Goal: Task Accomplishment & Management: Manage account settings

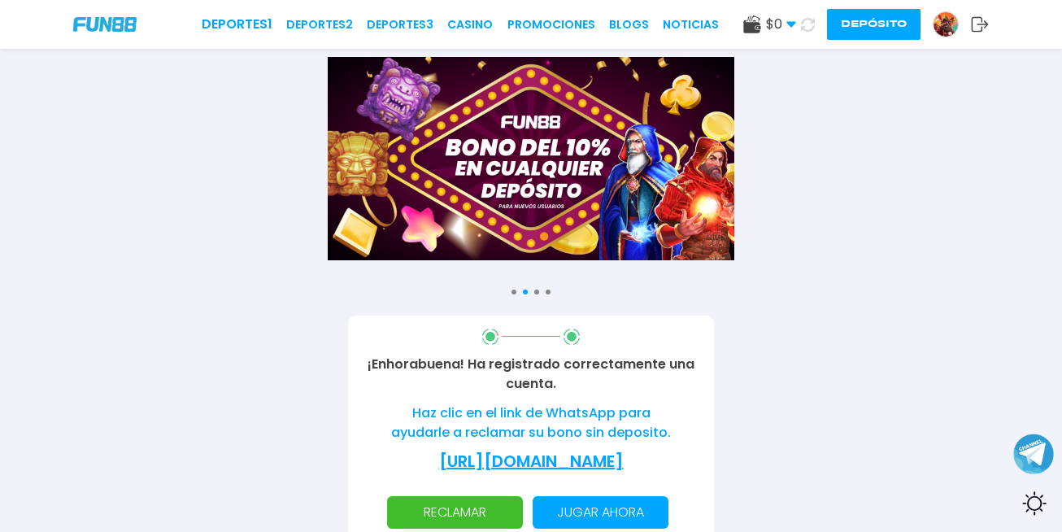
click at [942, 26] on img at bounding box center [946, 24] width 24 height 24
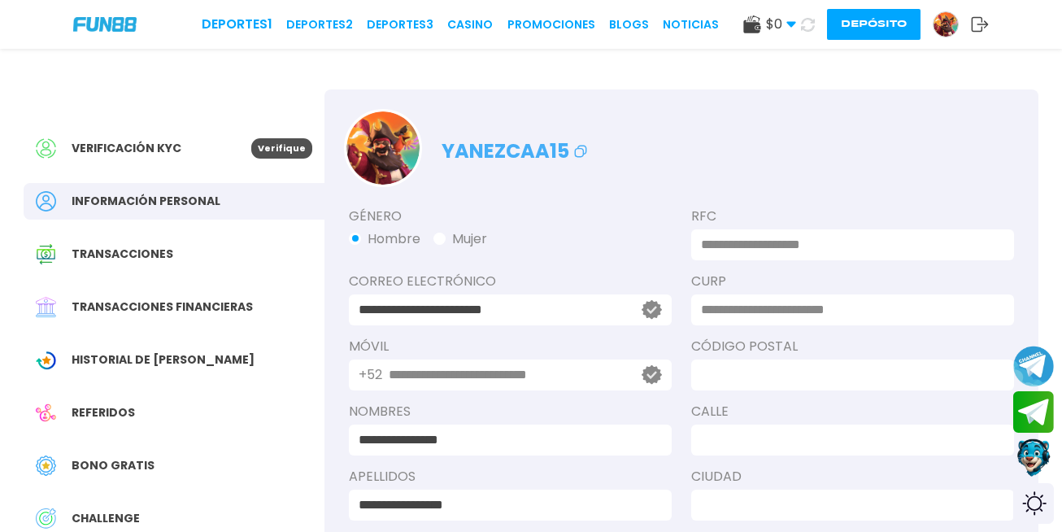
click at [977, 27] on icon at bounding box center [980, 24] width 18 height 16
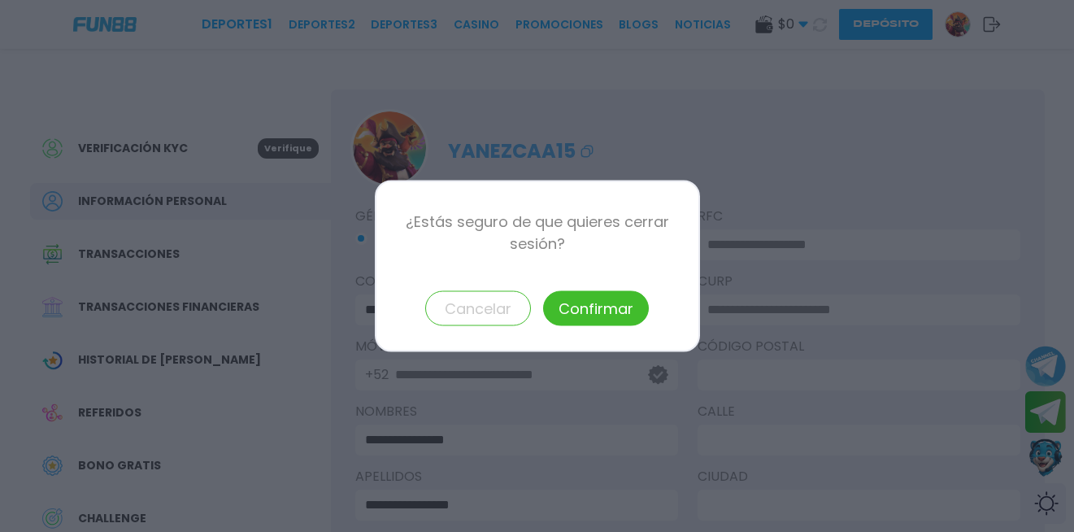
click at [616, 303] on button "Confirmar" at bounding box center [596, 308] width 106 height 35
